Goal: Information Seeking & Learning: Learn about a topic

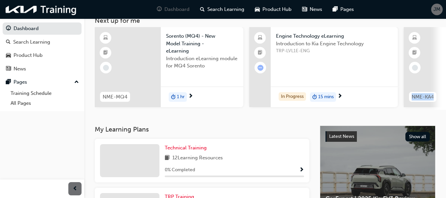
scroll to position [0, 138]
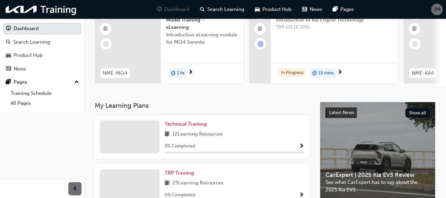
scroll to position [91, 0]
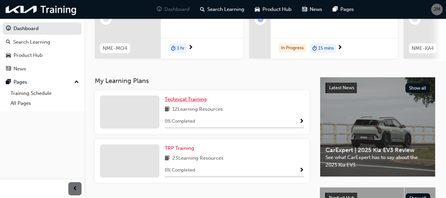
click at [176, 101] on span "Technical Training" at bounding box center [186, 99] width 42 height 6
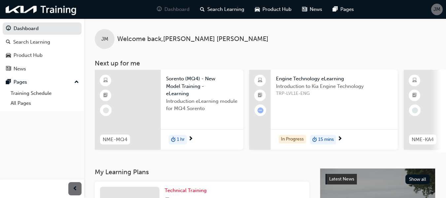
click at [309, 91] on span "TRP-LVL1E-ENG" at bounding box center [334, 94] width 116 height 8
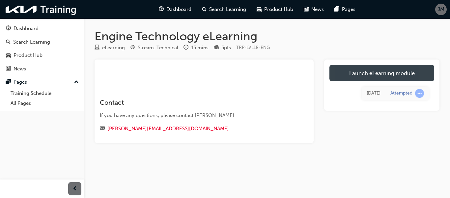
click at [379, 67] on link "Launch eLearning module" at bounding box center [382, 73] width 105 height 16
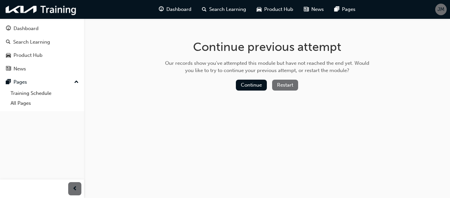
click at [285, 82] on button "Restart" at bounding box center [285, 84] width 26 height 11
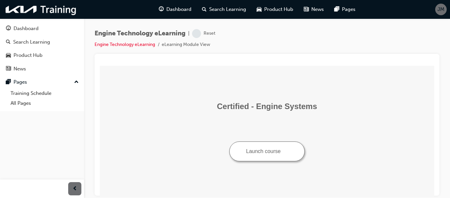
click at [255, 149] on button "Launch course" at bounding box center [268, 151] width 76 height 20
click at [440, 9] on span "JM" at bounding box center [441, 10] width 7 height 8
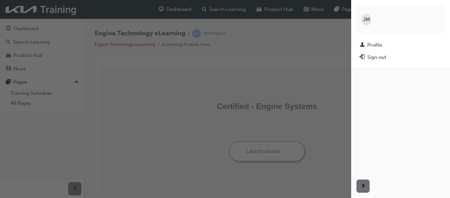
click at [366, 17] on span "JM" at bounding box center [366, 20] width 7 height 8
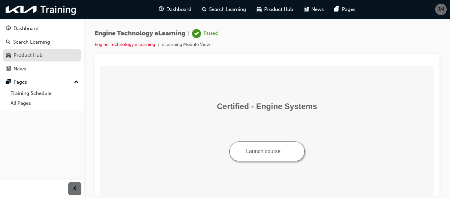
click at [39, 53] on div "Product Hub" at bounding box center [28, 55] width 29 height 8
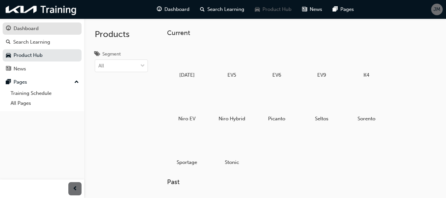
click at [37, 25] on div "Dashboard" at bounding box center [26, 29] width 25 height 8
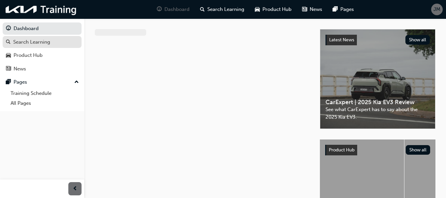
click at [23, 47] on link "Search Learning" at bounding box center [42, 42] width 79 height 12
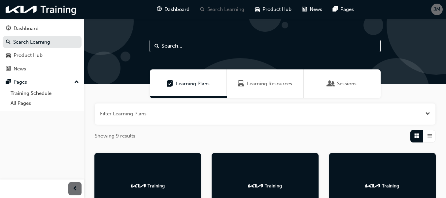
click at [237, 82] on div "Learning Resources" at bounding box center [265, 83] width 77 height 29
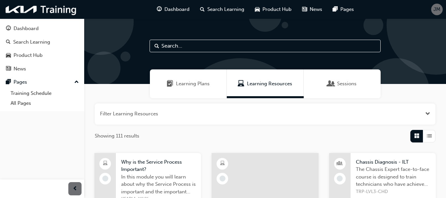
click at [325, 86] on div "Sessions" at bounding box center [341, 83] width 77 height 29
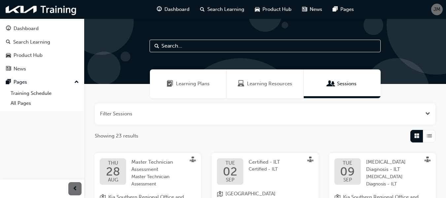
click at [191, 86] on span "Learning Plans" at bounding box center [193, 84] width 34 height 8
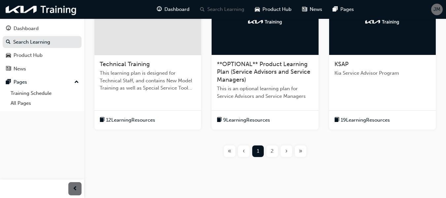
scroll to position [303, 0]
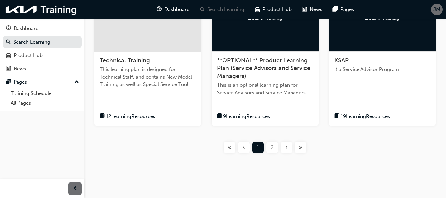
click at [269, 147] on div "2" at bounding box center [272, 147] width 12 height 12
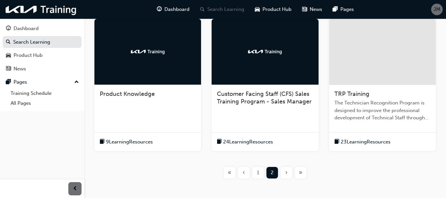
scroll to position [140, 0]
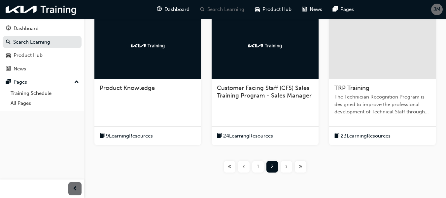
click at [263, 167] on div "1" at bounding box center [258, 167] width 12 height 12
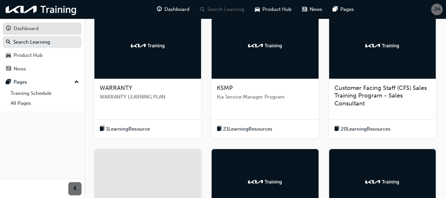
click at [40, 26] on div "Dashboard" at bounding box center [42, 28] width 72 height 8
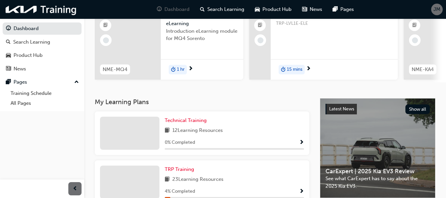
scroll to position [71, 0]
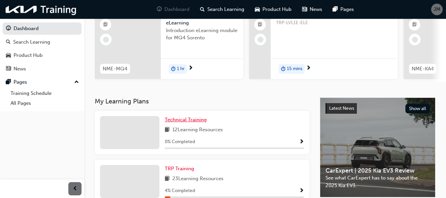
click at [181, 120] on span "Technical Training" at bounding box center [186, 119] width 42 height 6
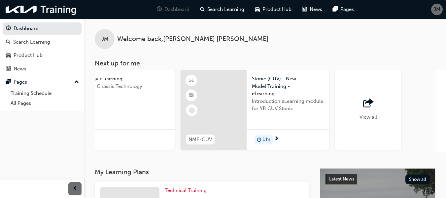
scroll to position [0, 540]
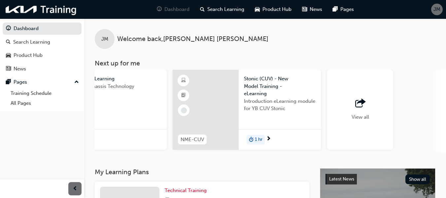
click at [366, 120] on div "View all" at bounding box center [359, 110] width 17 height 22
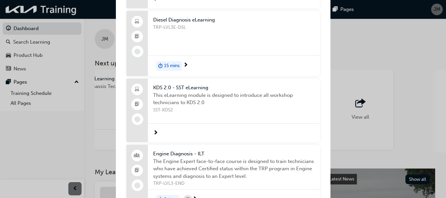
scroll to position [0, 0]
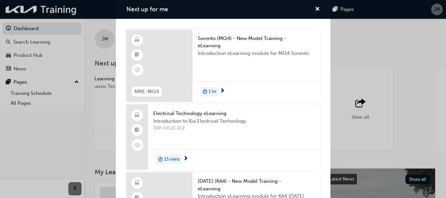
click at [216, 112] on span "Electrical Technology eLearning" at bounding box center [233, 113] width 161 height 8
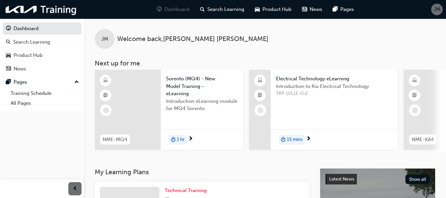
scroll to position [173, 0]
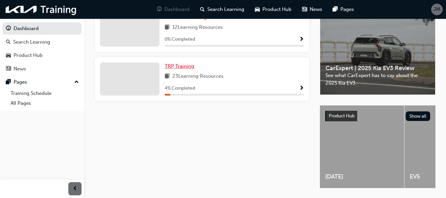
click at [182, 69] on span "TRP Training" at bounding box center [179, 66] width 29 height 6
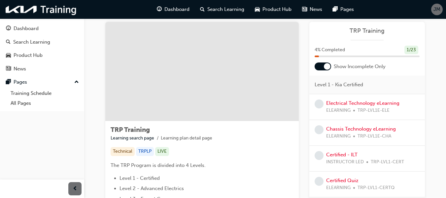
scroll to position [4, 0]
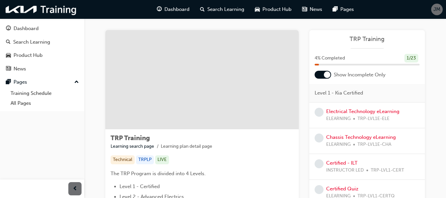
click at [325, 76] on div at bounding box center [327, 74] width 7 height 7
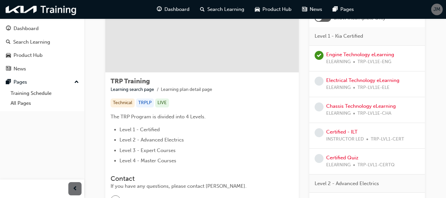
scroll to position [64, 0]
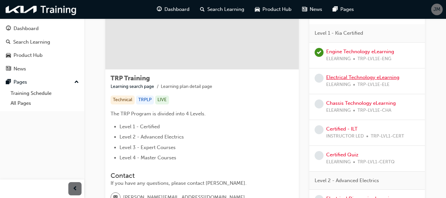
click at [361, 75] on link "Electrical Technology eLearning" at bounding box center [362, 77] width 73 height 6
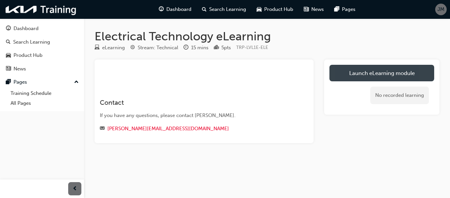
click at [376, 73] on link "Launch eLearning module" at bounding box center [382, 73] width 105 height 16
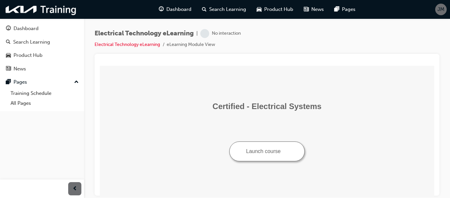
click at [279, 149] on button "Launch course" at bounding box center [268, 151] width 76 height 20
click at [114, 43] on link "Electrical Technology eLearning" at bounding box center [128, 45] width 66 height 6
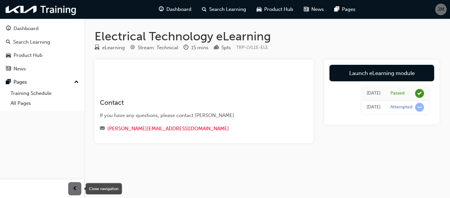
click at [73, 186] on span "prev-icon" at bounding box center [75, 188] width 5 height 8
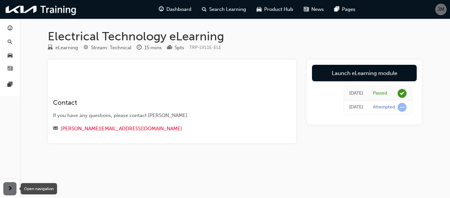
click at [12, 182] on div "button" at bounding box center [9, 188] width 13 height 13
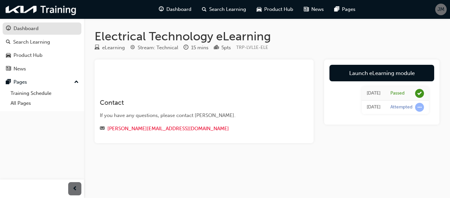
click at [35, 34] on link "Dashboard" at bounding box center [42, 28] width 79 height 12
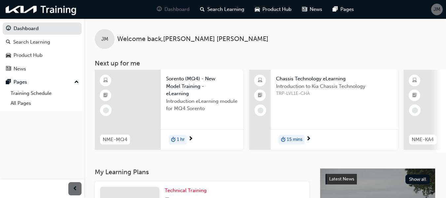
scroll to position [173, 0]
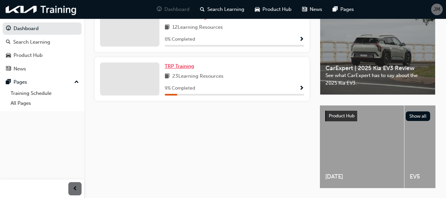
click at [185, 68] on span "TRP Training" at bounding box center [179, 66] width 29 height 6
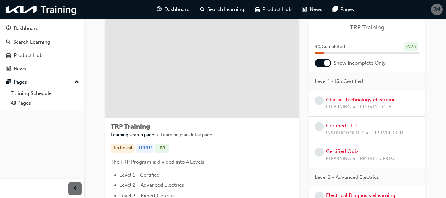
scroll to position [12, 0]
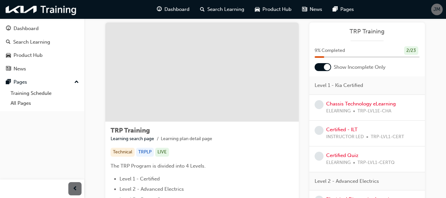
click at [325, 65] on div at bounding box center [327, 67] width 7 height 7
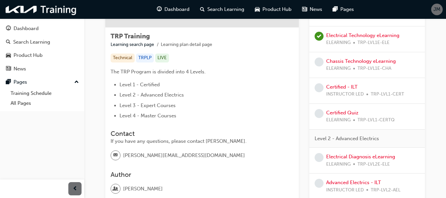
scroll to position [80, 0]
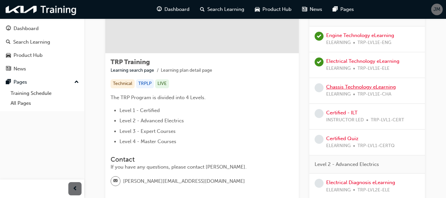
click at [349, 88] on link "Chassis Technology eLearning" at bounding box center [361, 87] width 70 height 6
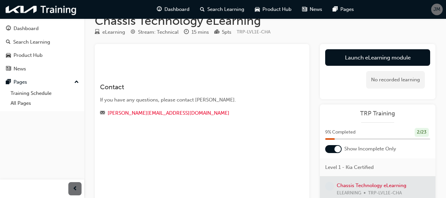
scroll to position [17, 0]
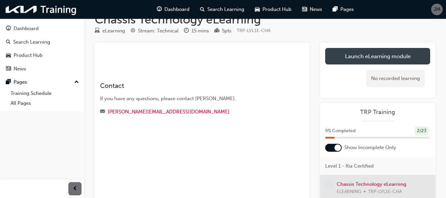
click at [373, 54] on link "Launch eLearning module" at bounding box center [377, 56] width 105 height 16
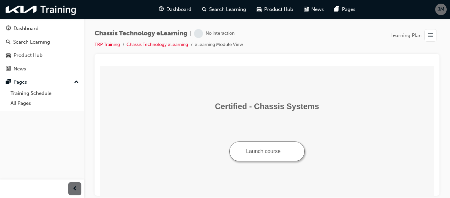
click at [266, 148] on button "Launch course" at bounding box center [268, 151] width 76 height 20
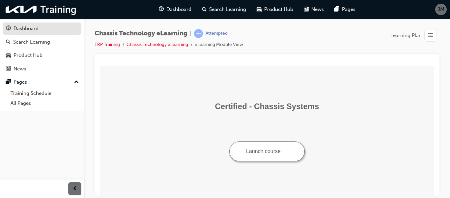
click at [40, 27] on div "Dashboard" at bounding box center [42, 28] width 72 height 8
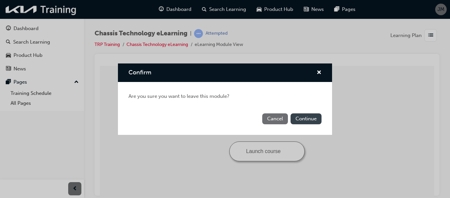
click at [296, 119] on button "Continue" at bounding box center [306, 118] width 31 height 11
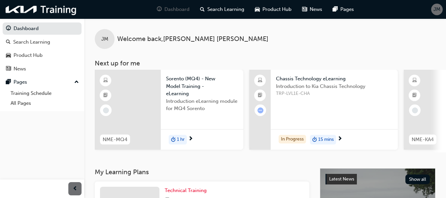
scroll to position [173, 0]
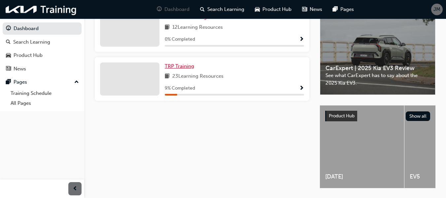
click at [185, 69] on span "TRP Training" at bounding box center [179, 66] width 29 height 6
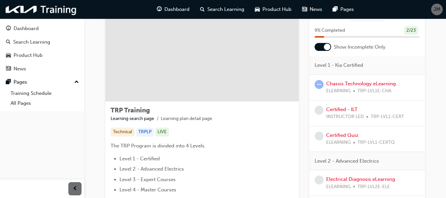
scroll to position [27, 0]
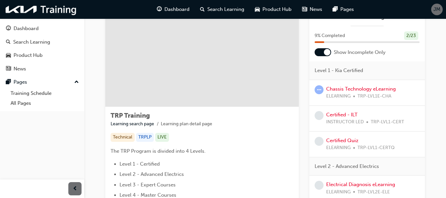
click at [323, 53] on div at bounding box center [322, 52] width 16 height 8
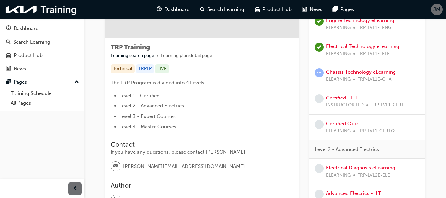
scroll to position [112, 0]
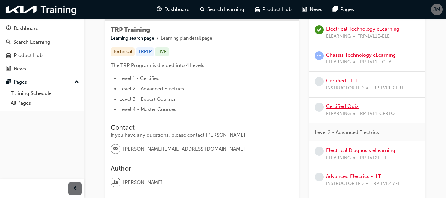
click at [340, 106] on link "Certified Quiz" at bounding box center [342, 106] width 32 height 6
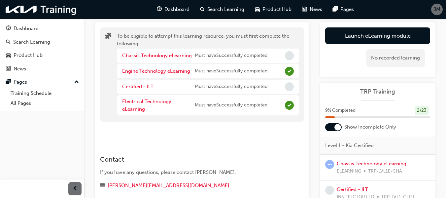
scroll to position [35, 0]
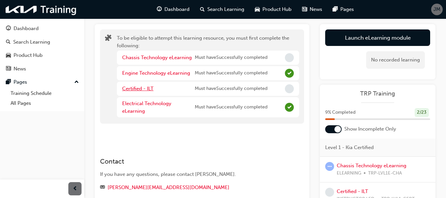
click at [134, 89] on link "Certified - ILT" at bounding box center [137, 88] width 31 height 6
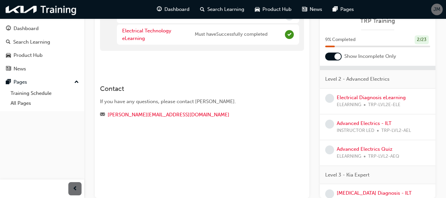
scroll to position [93, 0]
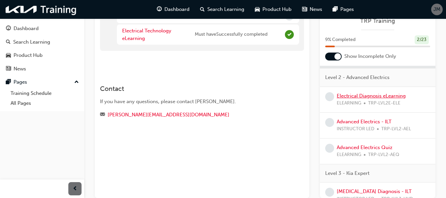
click at [371, 96] on link "Electrical Diagnosis eLearning" at bounding box center [370, 96] width 69 height 6
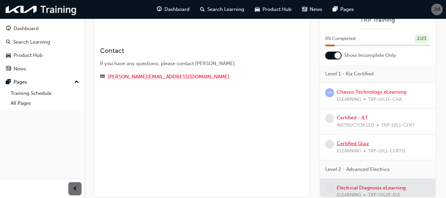
click at [358, 145] on link "Certified Quiz" at bounding box center [352, 143] width 32 height 6
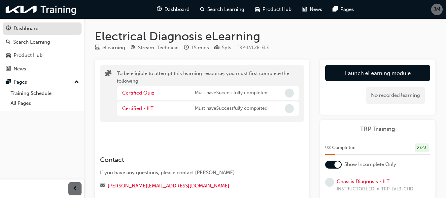
click at [27, 22] on link "Dashboard" at bounding box center [42, 28] width 79 height 12
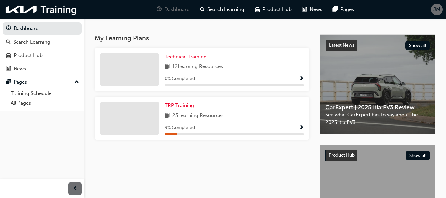
scroll to position [128, 0]
